Goal: Task Accomplishment & Management: Manage account settings

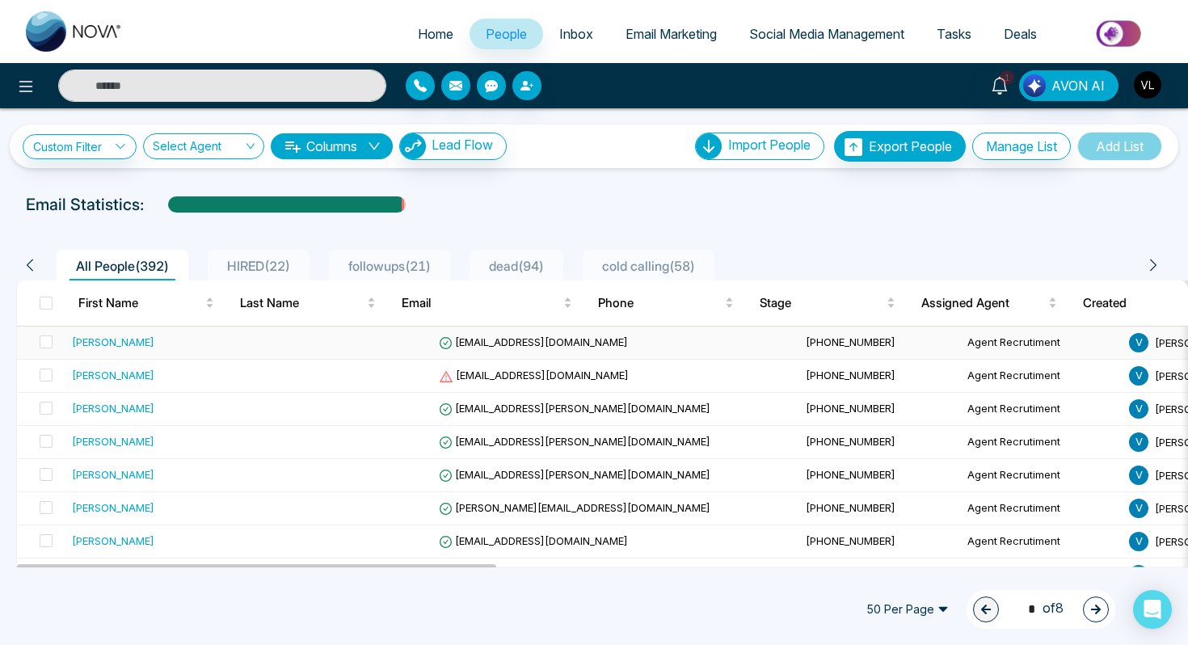
click at [214, 326] on td "[PERSON_NAME]" at bounding box center [167, 342] width 205 height 33
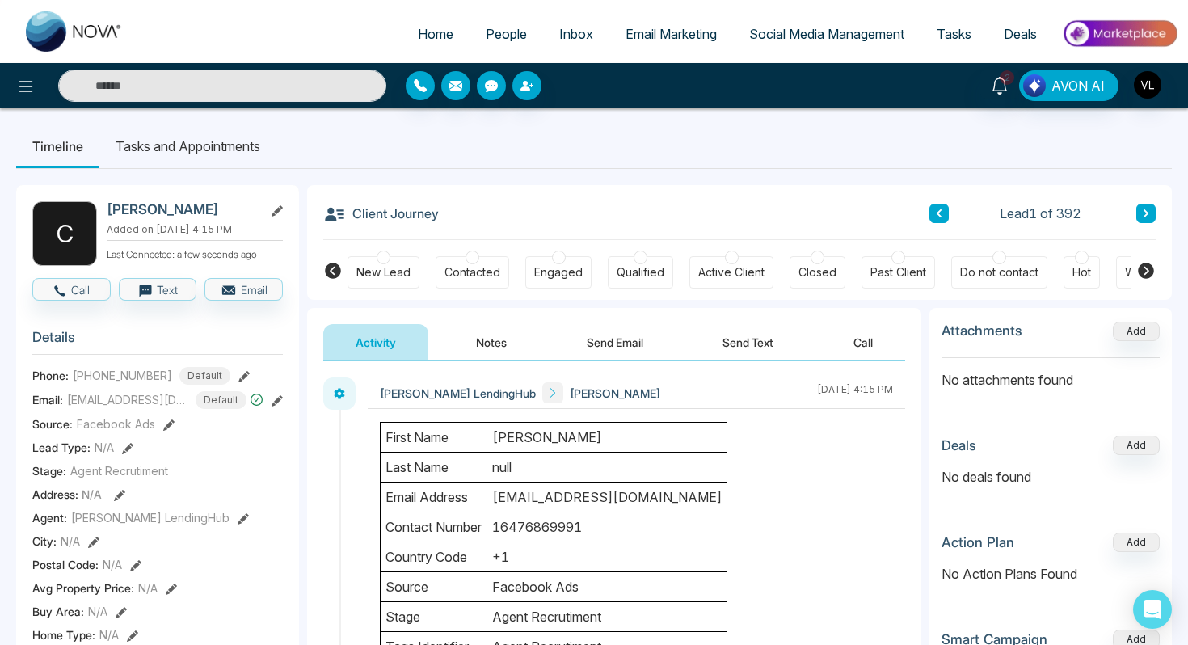
click at [221, 154] on li "Tasks and Appointments" at bounding box center [187, 146] width 177 height 44
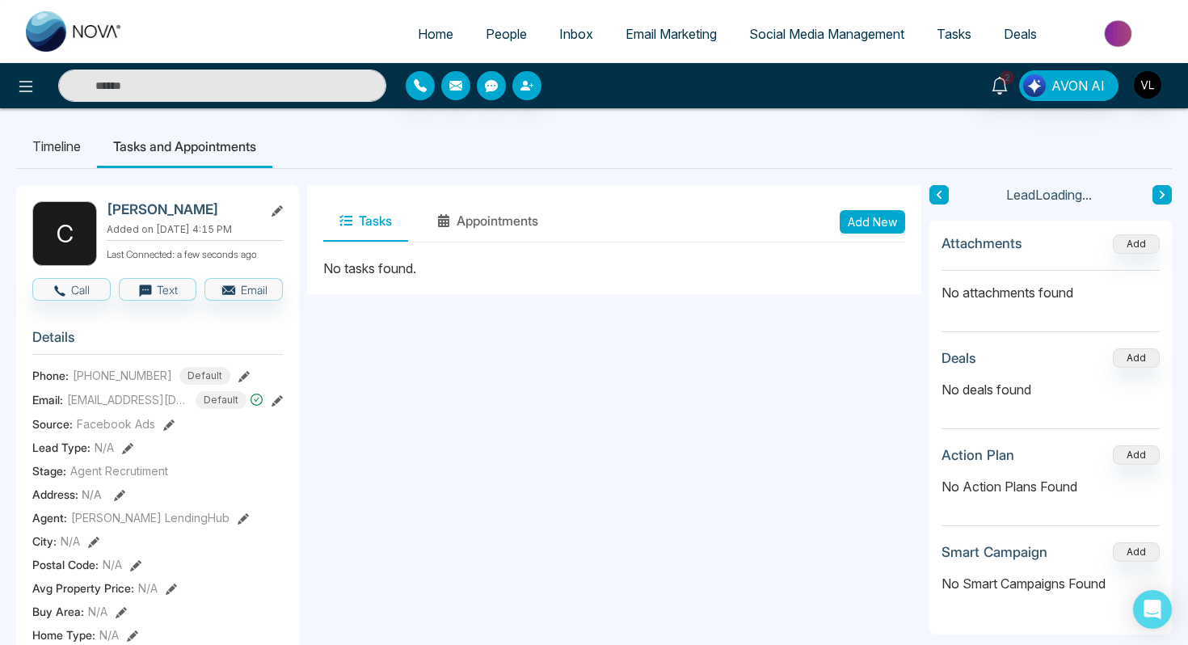
click at [883, 208] on div "Tasks Appointments Add New" at bounding box center [614, 221] width 582 height 41
click at [882, 219] on button "Add New" at bounding box center [871, 221] width 65 height 23
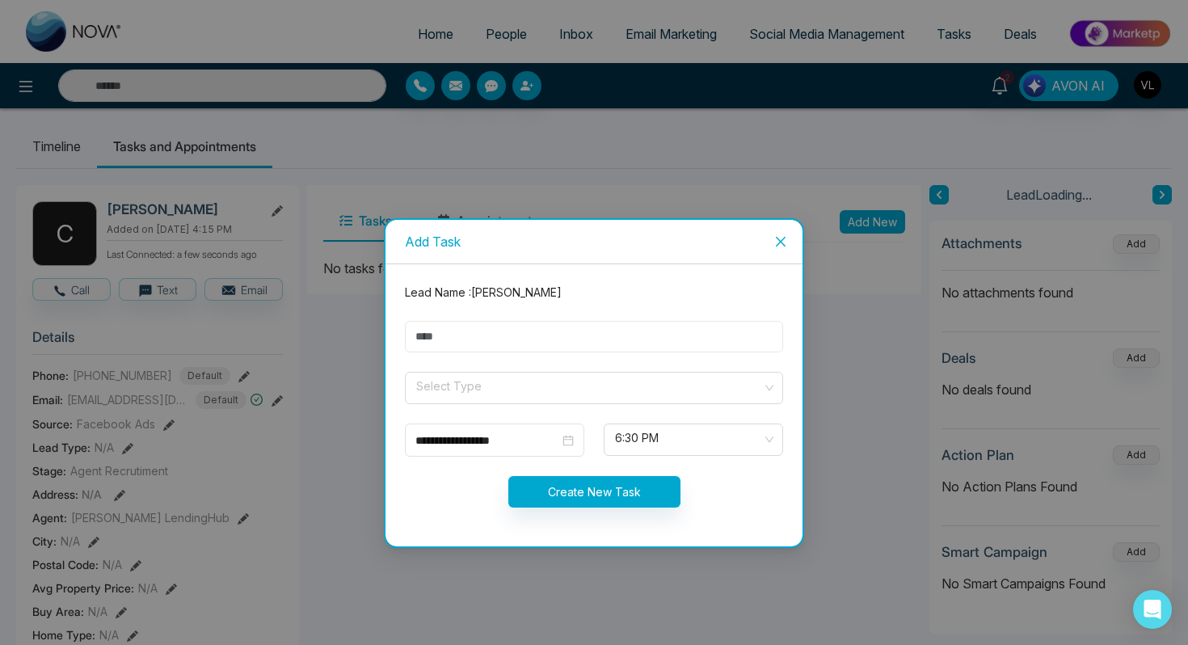
click at [492, 330] on input "text" at bounding box center [594, 337] width 378 height 32
type input "****"
click at [456, 388] on input "search" at bounding box center [587, 384] width 347 height 24
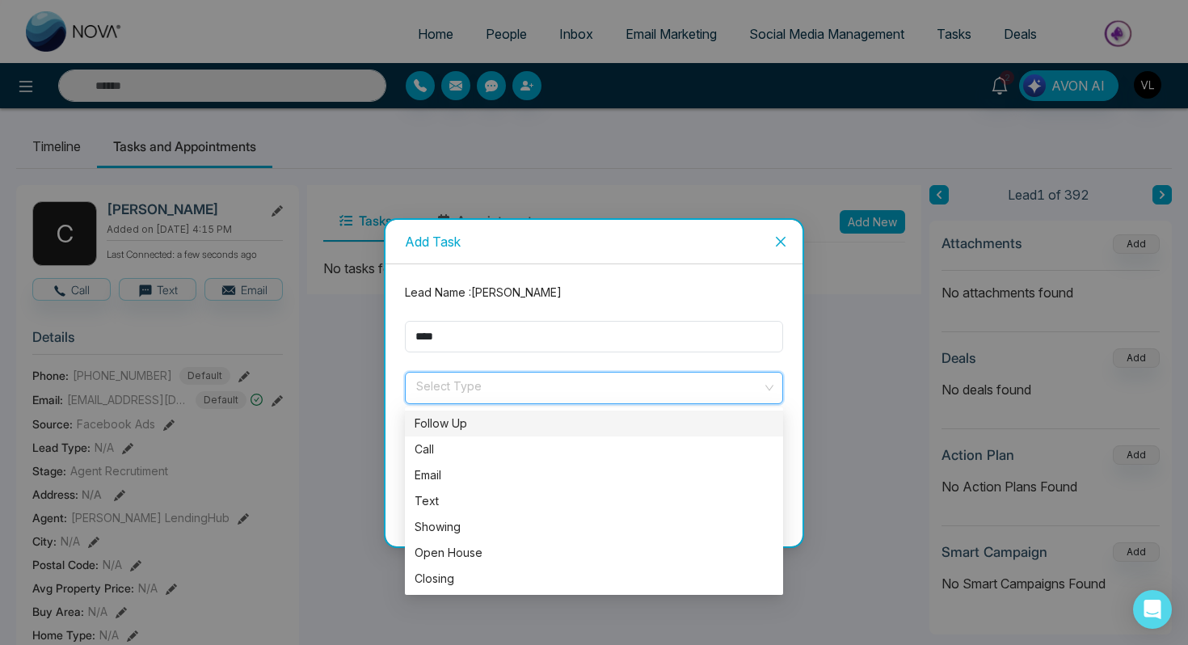
click at [453, 423] on div "Follow Up" at bounding box center [593, 423] width 359 height 18
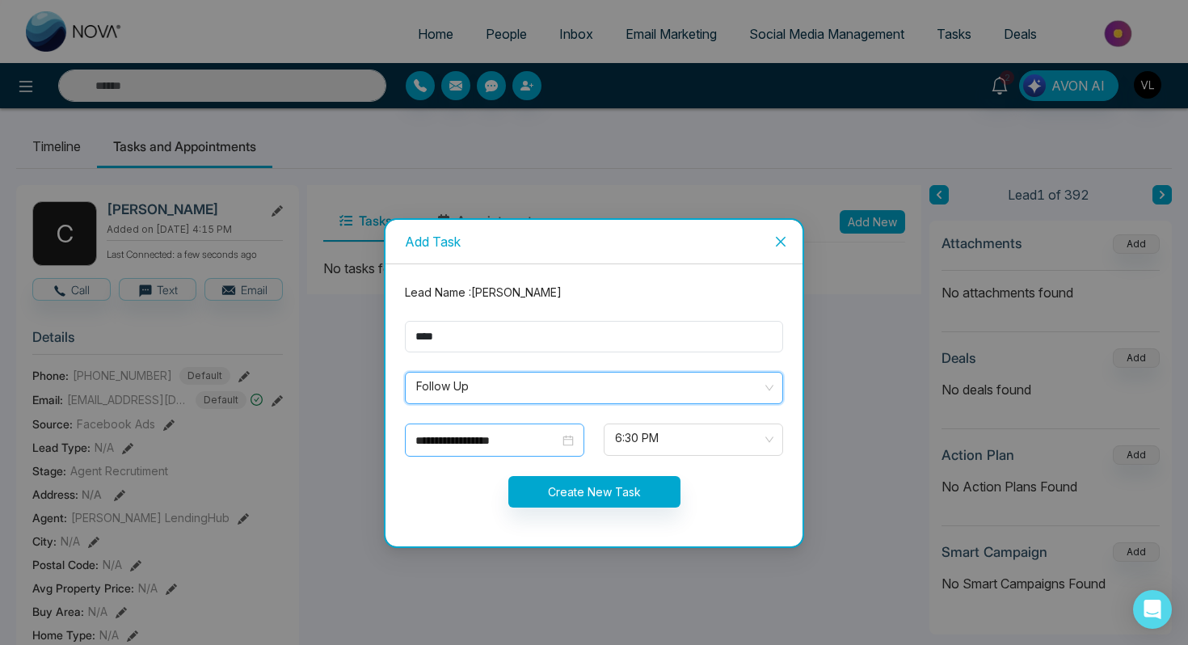
click at [570, 439] on div "**********" at bounding box center [494, 440] width 158 height 18
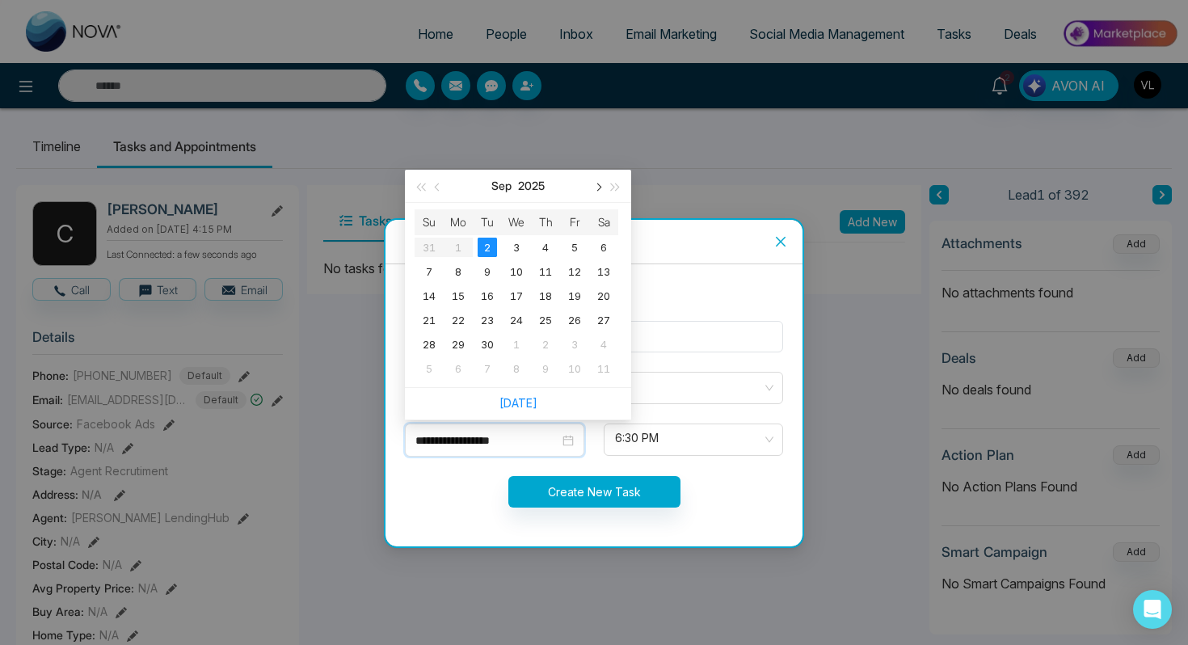
click at [592, 191] on button "button" at bounding box center [597, 186] width 18 height 32
type input "**********"
click at [449, 347] on div "27" at bounding box center [457, 343] width 19 height 19
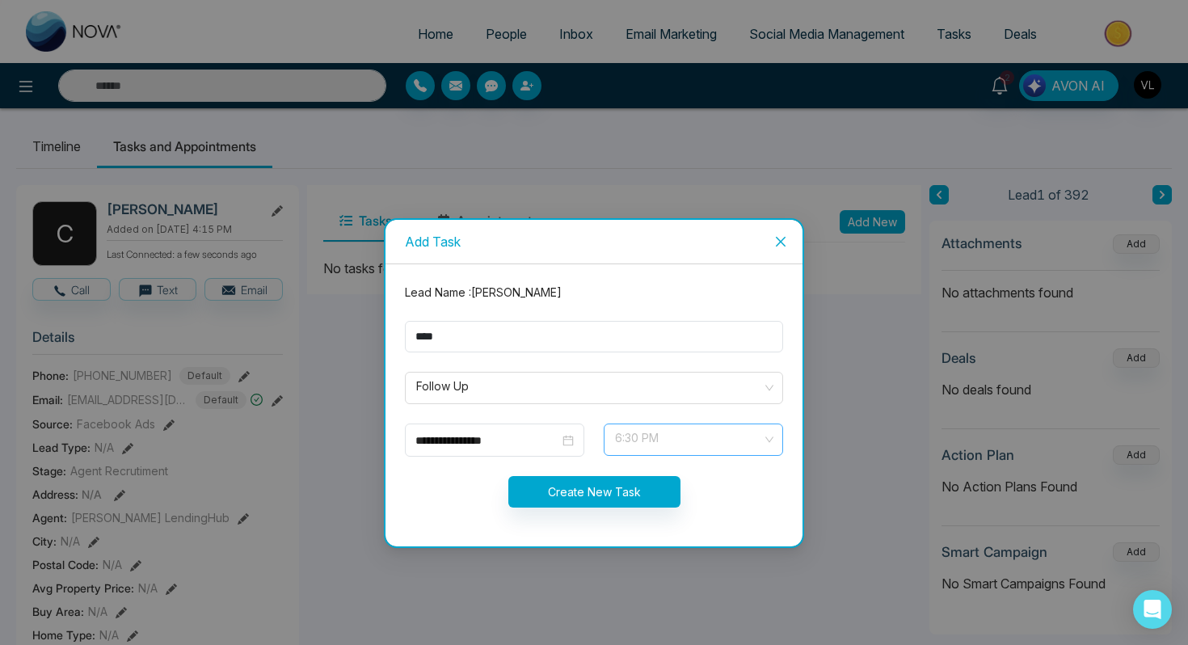
click at [629, 437] on span "6:30 PM" at bounding box center [693, 439] width 157 height 27
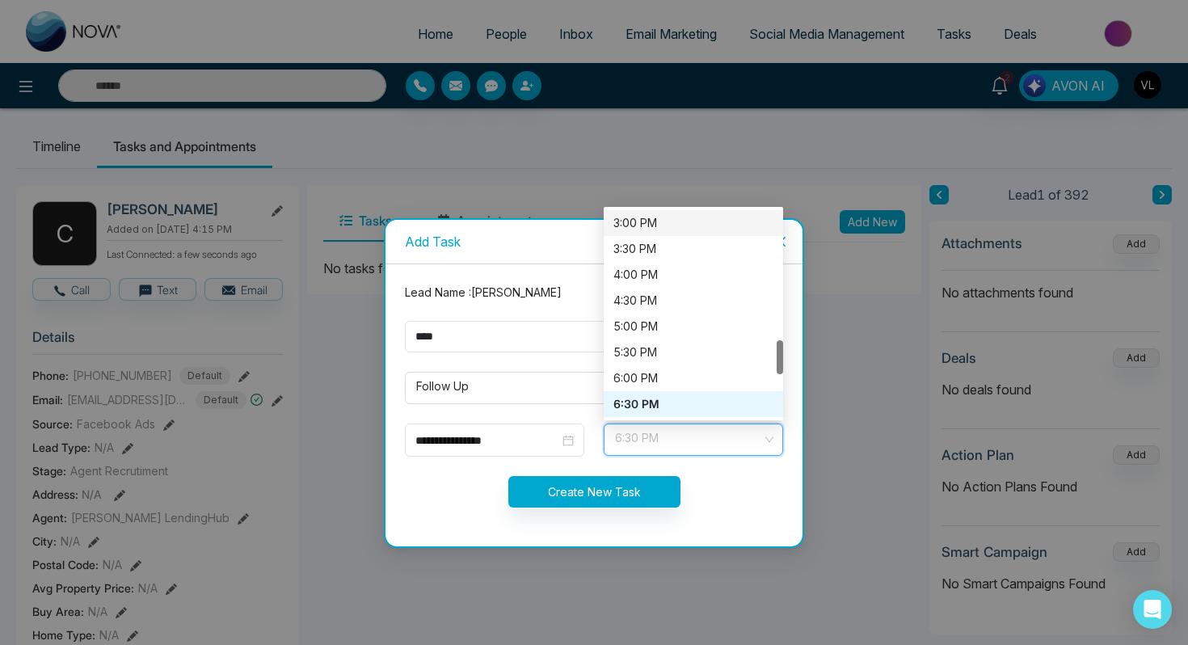
click at [644, 224] on div "3:00 PM" at bounding box center [693, 223] width 160 height 18
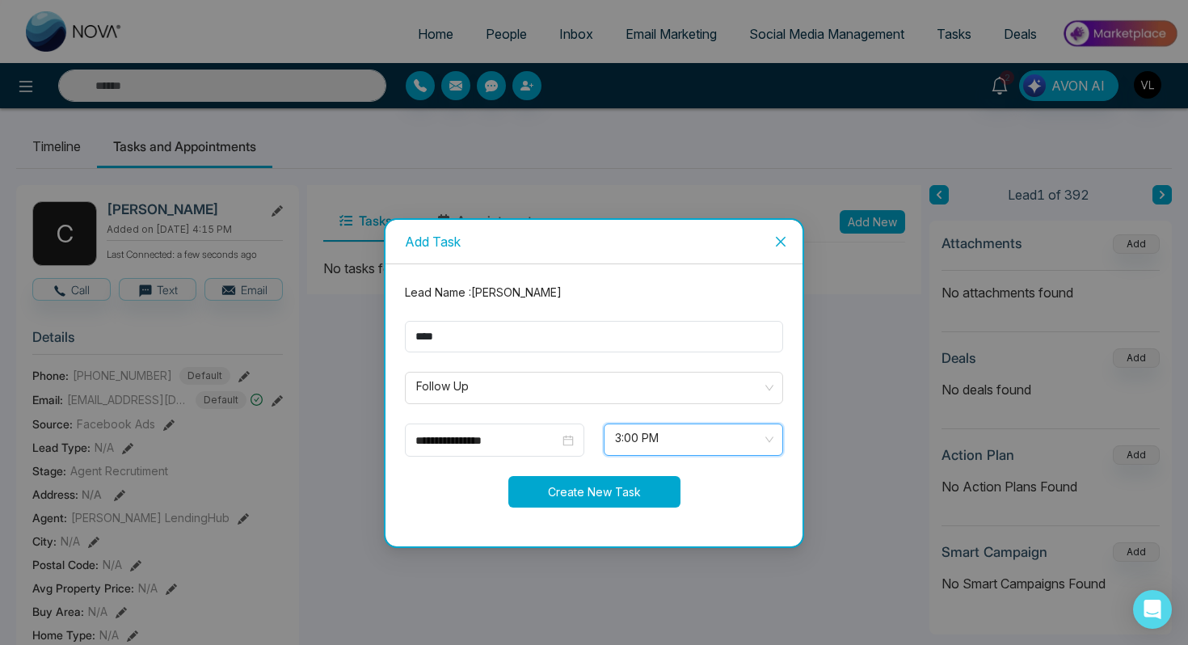
click at [566, 486] on button "Create New Task" at bounding box center [594, 492] width 172 height 32
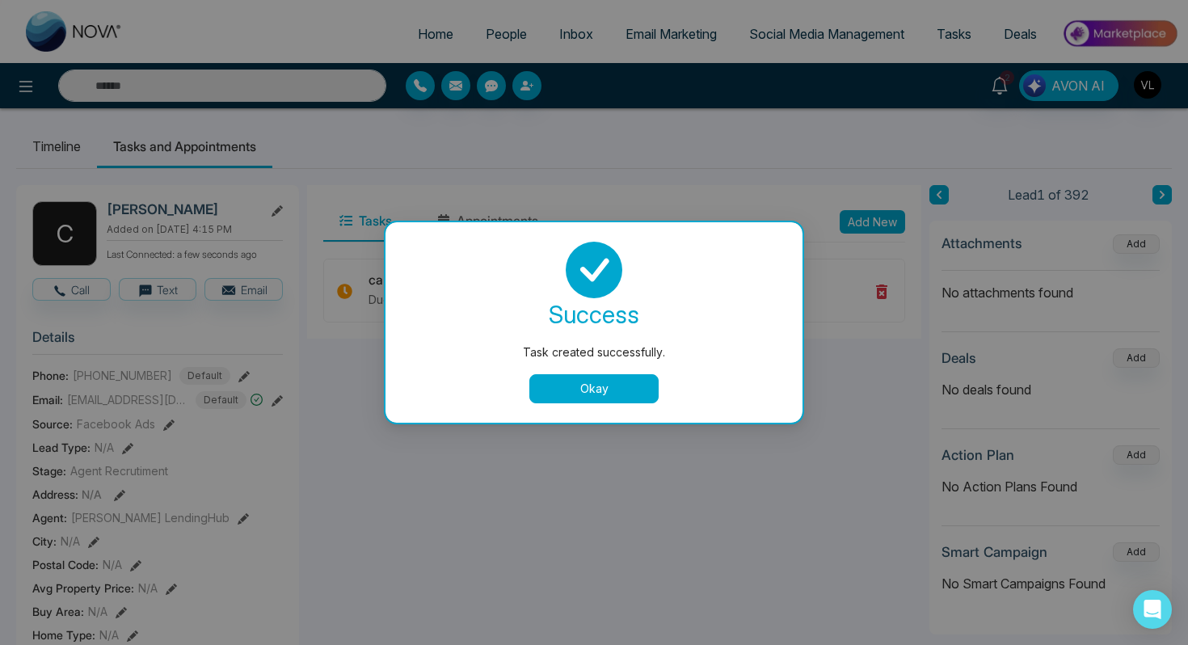
click at [598, 396] on button "Okay" at bounding box center [593, 388] width 129 height 29
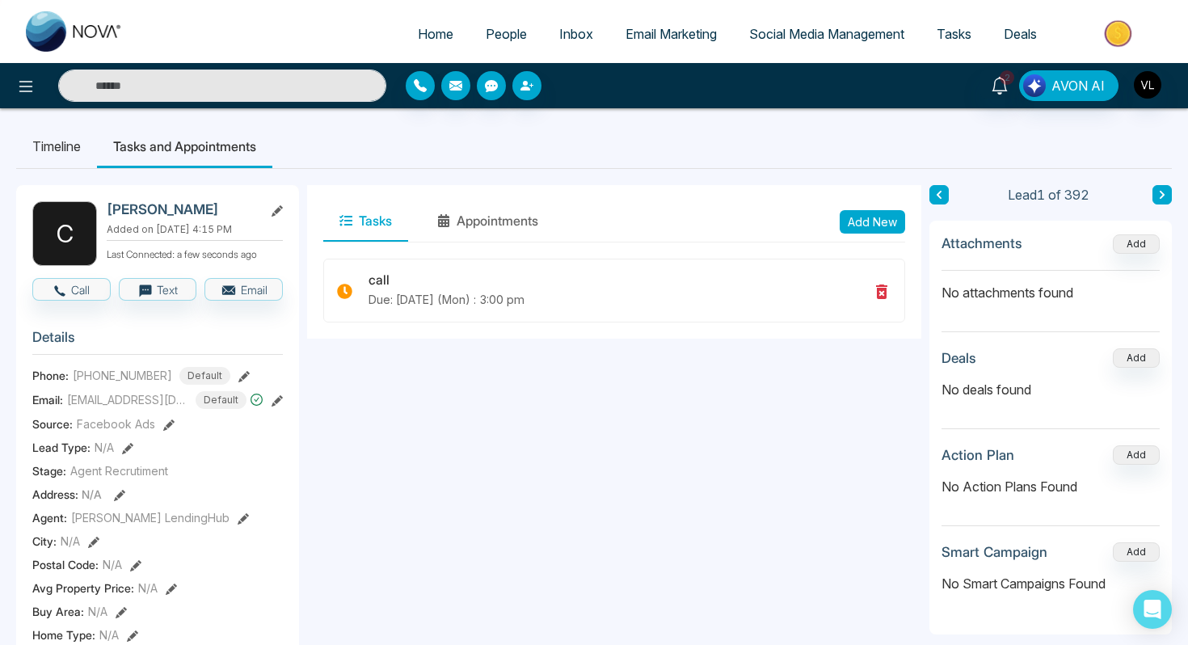
click at [496, 32] on span "People" at bounding box center [506, 34] width 41 height 16
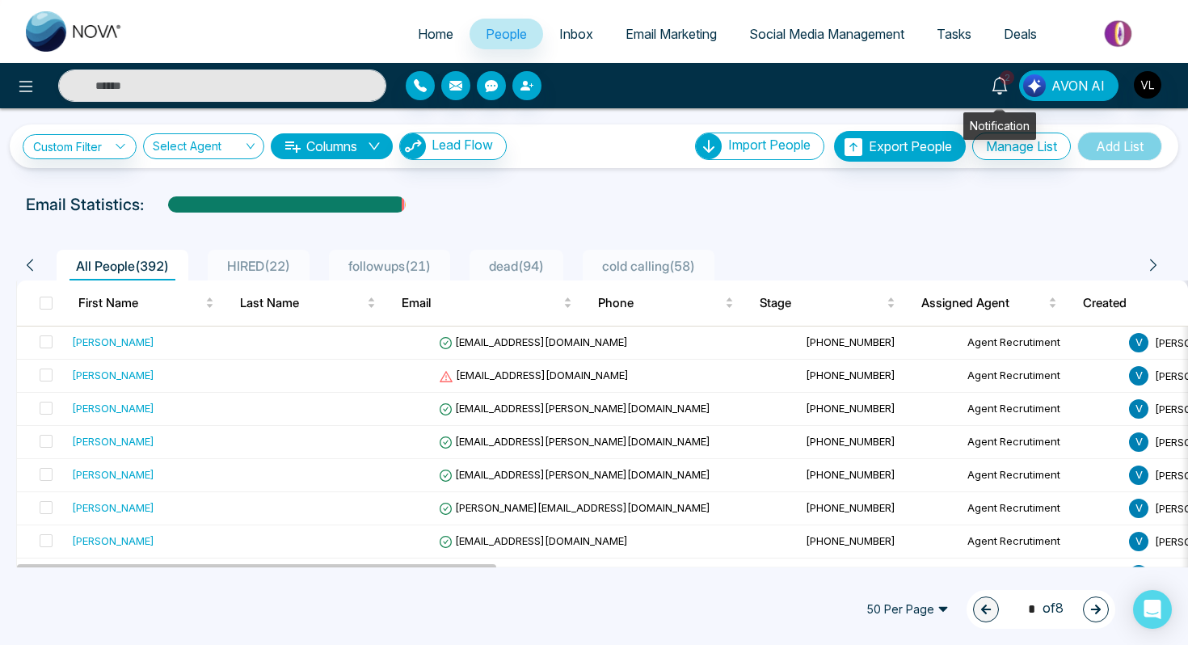
click at [1003, 80] on span "2" at bounding box center [1006, 77] width 15 height 15
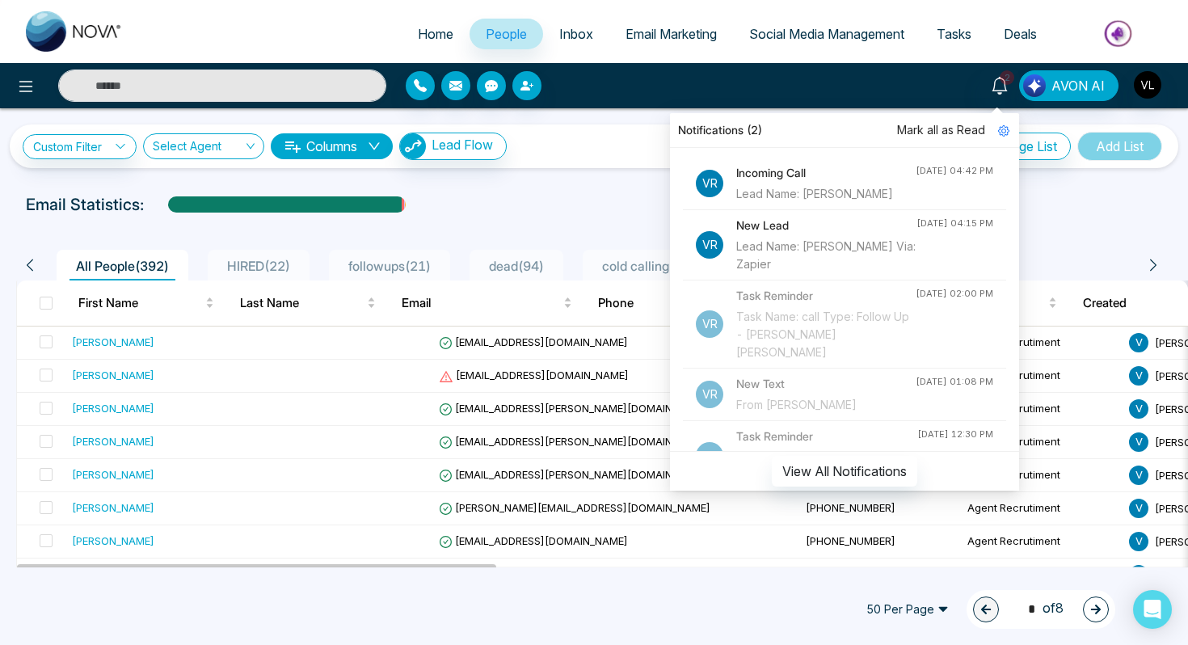
click at [958, 120] on div "Notifications (2)" at bounding box center [844, 130] width 349 height 35
click at [955, 131] on span "Mark all as Read" at bounding box center [941, 130] width 88 height 18
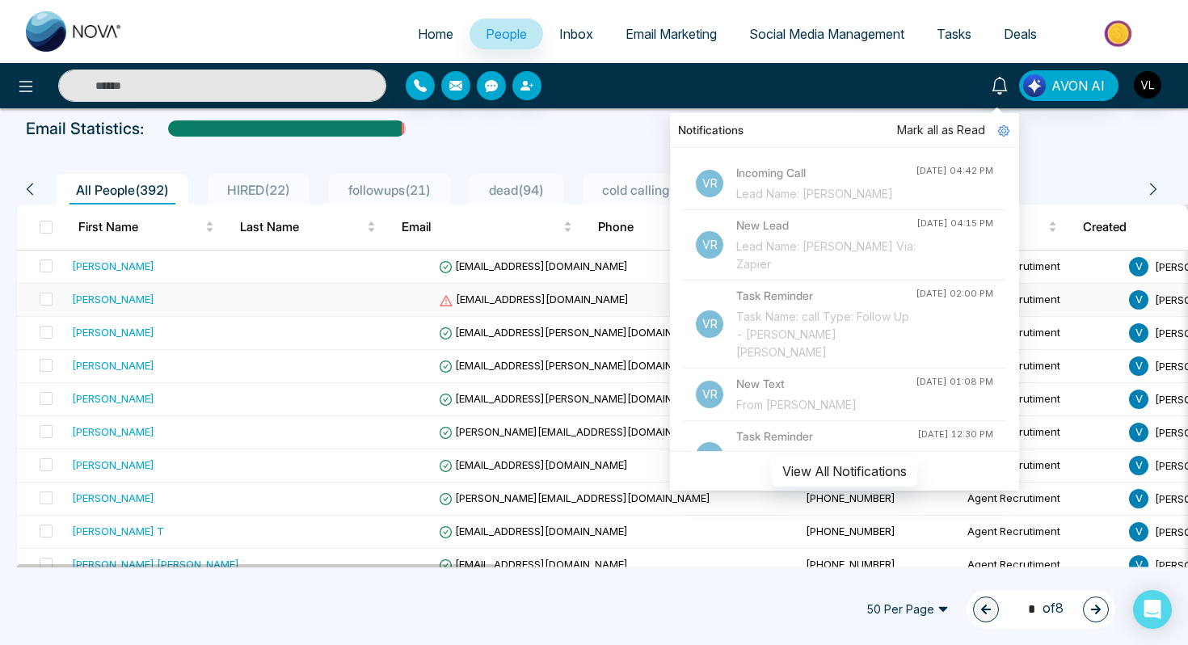
scroll to position [88, 0]
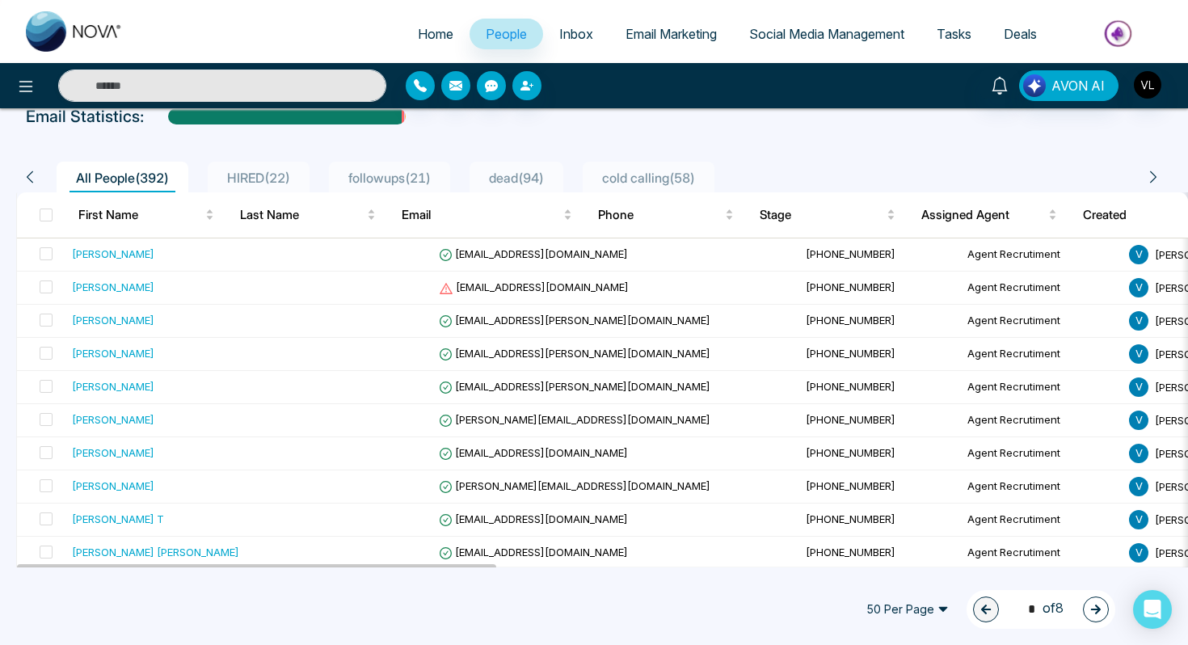
click at [1145, 103] on div "Notifications Mark all as Read Vr Incoming Call Lead Name: [PERSON_NAME] [DATE]…" at bounding box center [594, 85] width 1188 height 45
click at [1142, 87] on img "button" at bounding box center [1147, 84] width 27 height 27
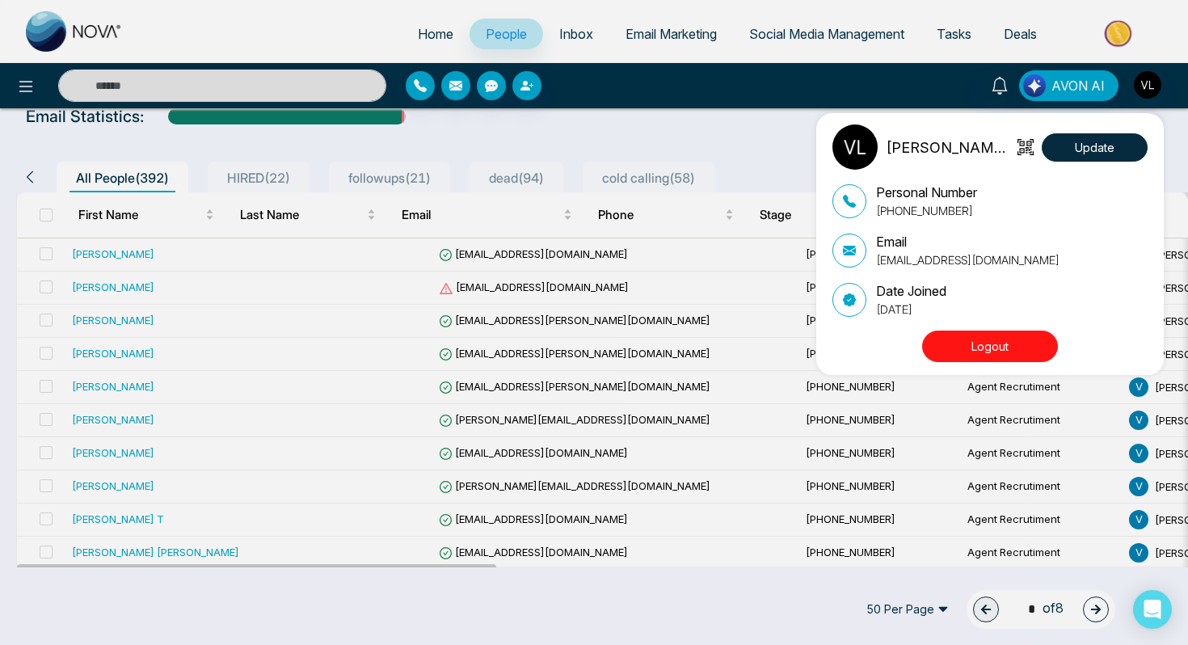
click at [987, 345] on button "Logout" at bounding box center [990, 346] width 136 height 32
